Goal: Entertainment & Leisure: Browse casually

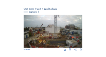
scroll to position [48, 0]
click at [51, 30] on img at bounding box center [53, 31] width 59 height 33
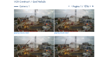
scroll to position [38, 0]
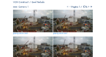
click at [30, 16] on img at bounding box center [32, 21] width 39 height 22
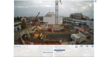
click at [92, 46] on icon at bounding box center [92, 46] width 3 height 3
click at [95, 1] on icon at bounding box center [95, 1] width 2 height 2
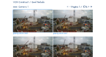
click at [89, 7] on icon at bounding box center [89, 6] width 3 height 3
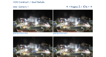
click at [89, 7] on icon at bounding box center [89, 6] width 3 height 3
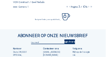
click at [89, 7] on icon at bounding box center [89, 6] width 3 height 3
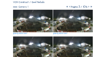
click at [89, 7] on icon at bounding box center [89, 6] width 3 height 3
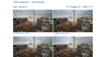
click at [89, 7] on icon at bounding box center [89, 6] width 3 height 3
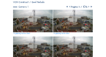
click at [89, 7] on icon at bounding box center [89, 6] width 3 height 3
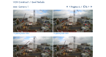
click at [69, 8] on icon at bounding box center [70, 6] width 3 height 3
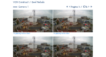
click at [31, 22] on img at bounding box center [32, 21] width 39 height 22
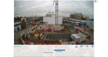
click at [92, 47] on icon at bounding box center [92, 46] width 3 height 3
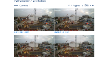
scroll to position [40, 0]
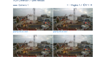
click at [28, 20] on img at bounding box center [32, 19] width 39 height 22
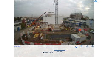
click at [92, 47] on icon at bounding box center [92, 46] width 3 height 3
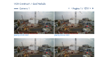
scroll to position [36, 0]
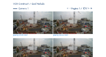
click at [30, 23] on img at bounding box center [32, 22] width 39 height 22
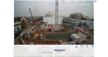
click at [91, 46] on icon at bounding box center [92, 46] width 3 height 3
